Goal: Task Accomplishment & Management: Manage account settings

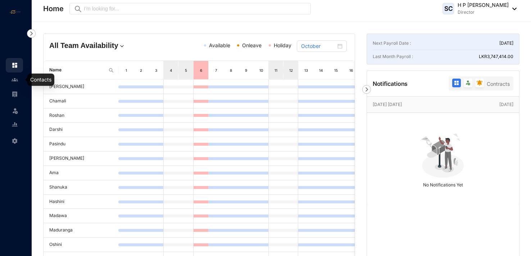
click at [16, 78] on img at bounding box center [15, 79] width 6 height 6
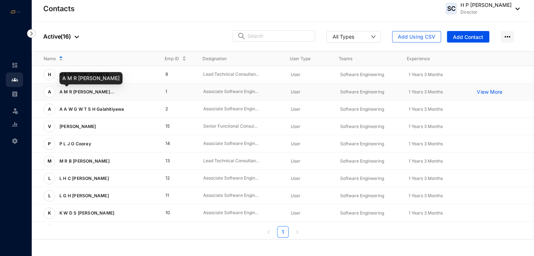
click at [90, 91] on span "A M R [PERSON_NAME]..." at bounding box center [86, 91] width 55 height 5
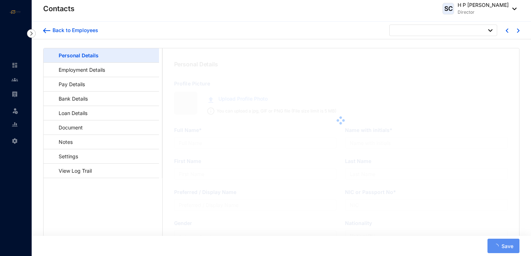
type input "A M R [PERSON_NAME]"
type input "A M R M T B [PERSON_NAME]"
type input "Abeykoon"
type input "Madura"
type input "199901610638"
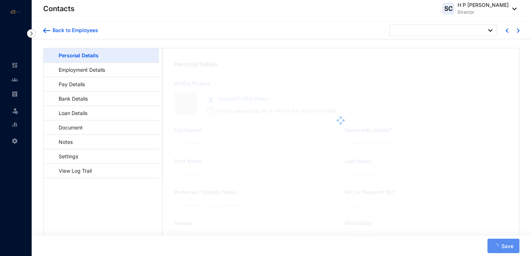
type input "0775275541"
type input "[DATE]"
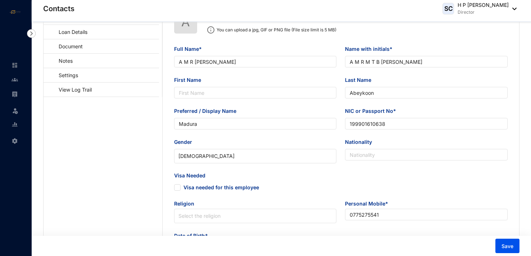
scroll to position [36, 0]
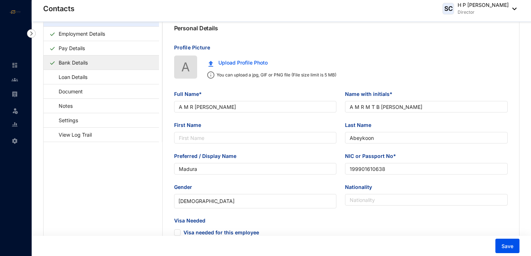
click at [75, 60] on link "Bank Details" at bounding box center [73, 62] width 35 height 15
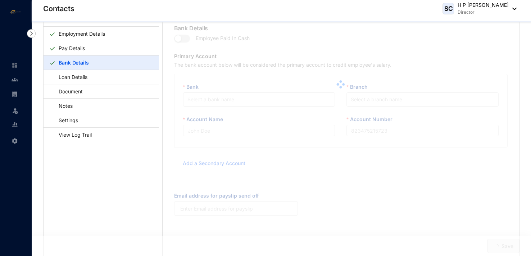
type input "A M R [PERSON_NAME]"
type input "8160099418"
type input "[EMAIL_ADDRESS][DOMAIN_NAME]"
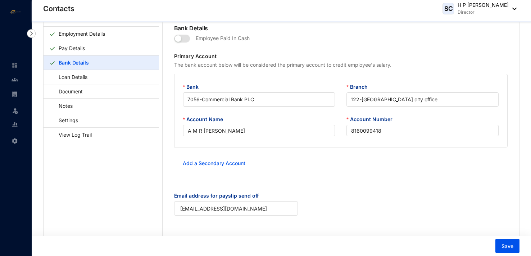
click at [513, 6] on div "SC H P [PERSON_NAME] Director" at bounding box center [480, 8] width 74 height 14
click at [397, 50] on div "Employee Paid In Cash" at bounding box center [341, 42] width 334 height 20
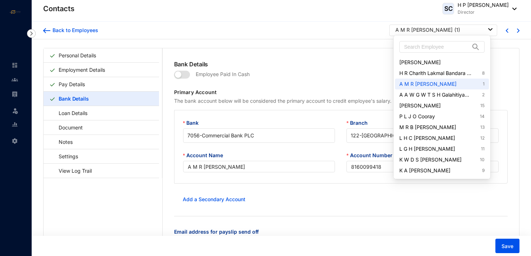
click at [489, 28] on img at bounding box center [491, 29] width 4 height 3
click at [460, 73] on link "H R Charith Lakmal Bandara Handagama 8" at bounding box center [442, 72] width 85 height 7
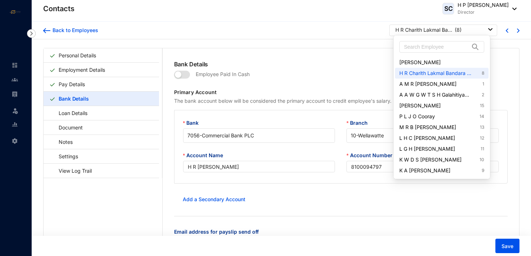
click at [489, 29] on img at bounding box center [491, 29] width 4 height 3
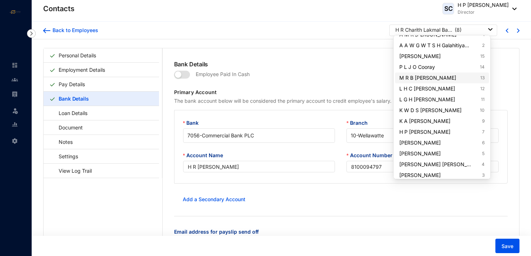
scroll to position [52, 0]
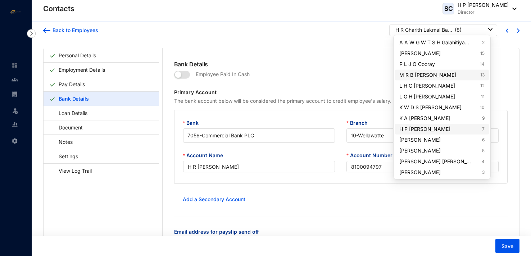
click at [444, 129] on link "H P [PERSON_NAME] 7" at bounding box center [442, 128] width 85 height 7
click at [489, 29] on img at bounding box center [491, 29] width 4 height 3
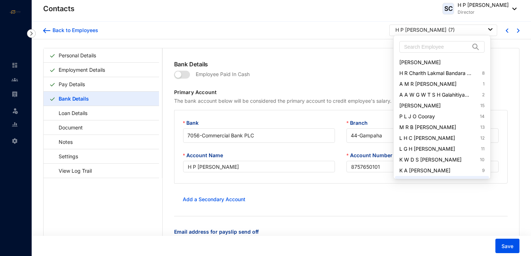
click at [489, 29] on img at bounding box center [491, 29] width 4 height 3
click at [462, 72] on link "H R Charith Lakmal Bandara Handagama 8" at bounding box center [442, 72] width 85 height 7
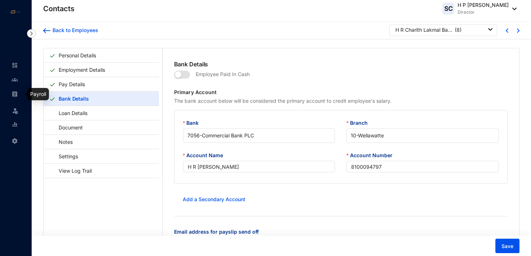
click at [17, 91] on img at bounding box center [15, 94] width 6 height 6
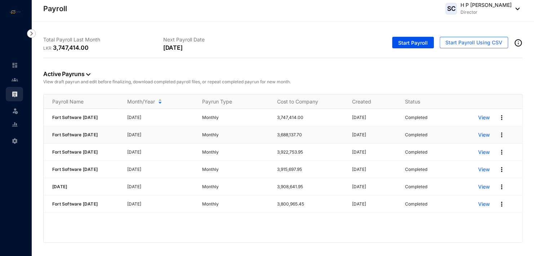
click at [484, 136] on p "View" at bounding box center [483, 134] width 12 height 7
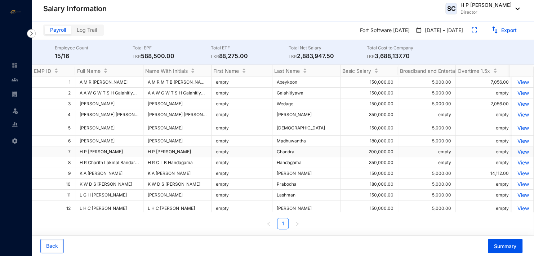
click at [518, 154] on p "View" at bounding box center [522, 151] width 13 height 6
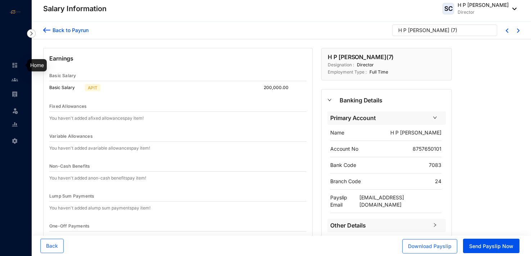
click at [16, 65] on img at bounding box center [15, 65] width 6 height 6
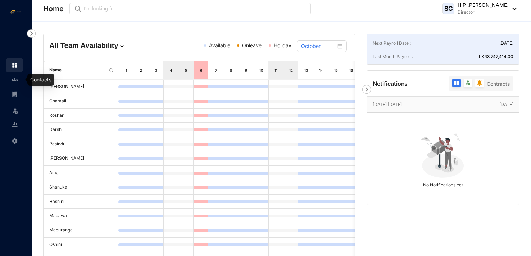
click at [15, 78] on img at bounding box center [15, 79] width 6 height 6
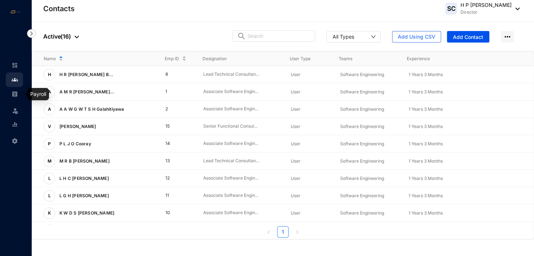
click at [15, 91] on img at bounding box center [15, 94] width 6 height 6
